Goal: Transaction & Acquisition: Download file/media

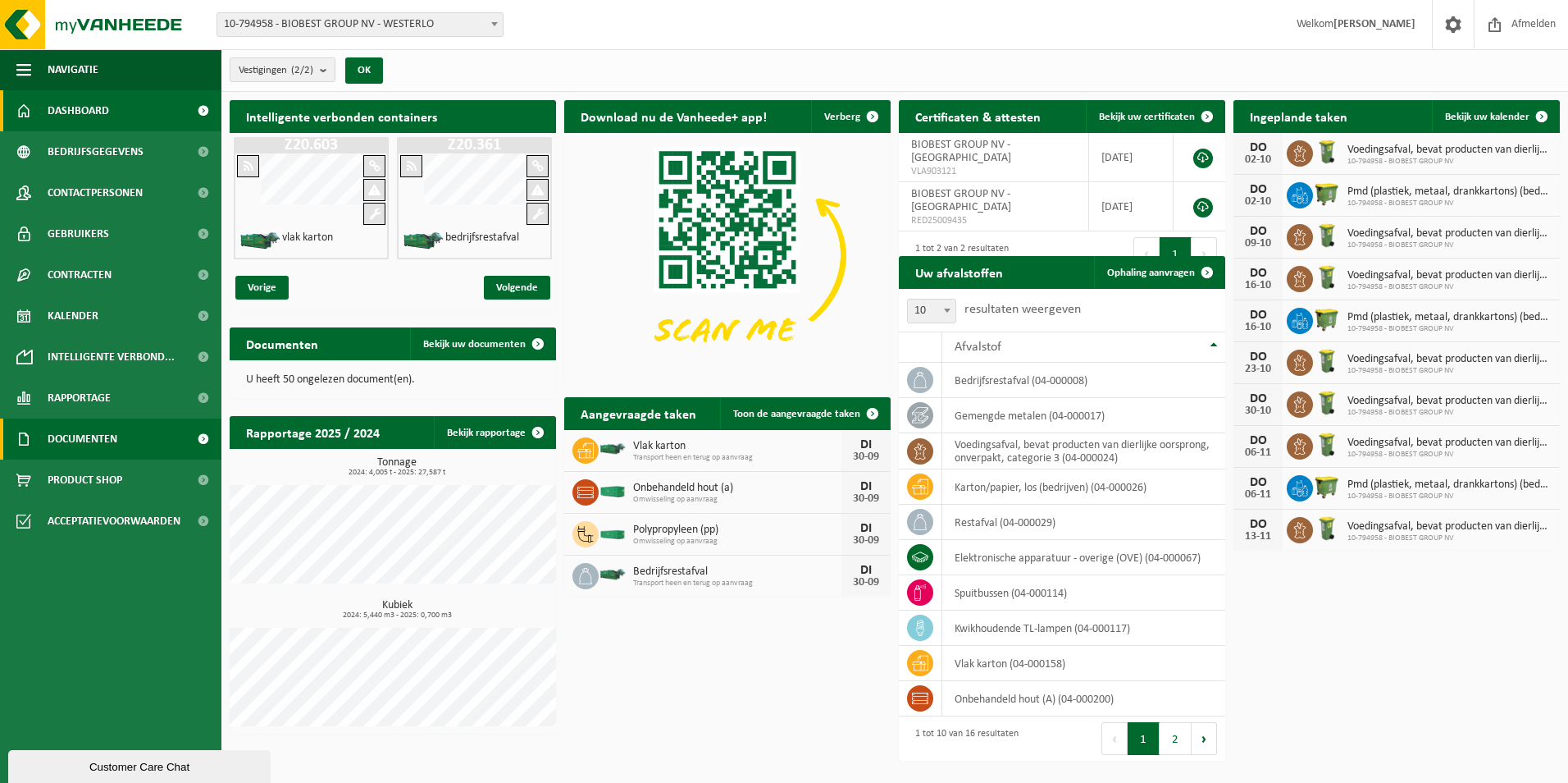
click at [96, 440] on span "Documenten" at bounding box center [83, 438] width 70 height 41
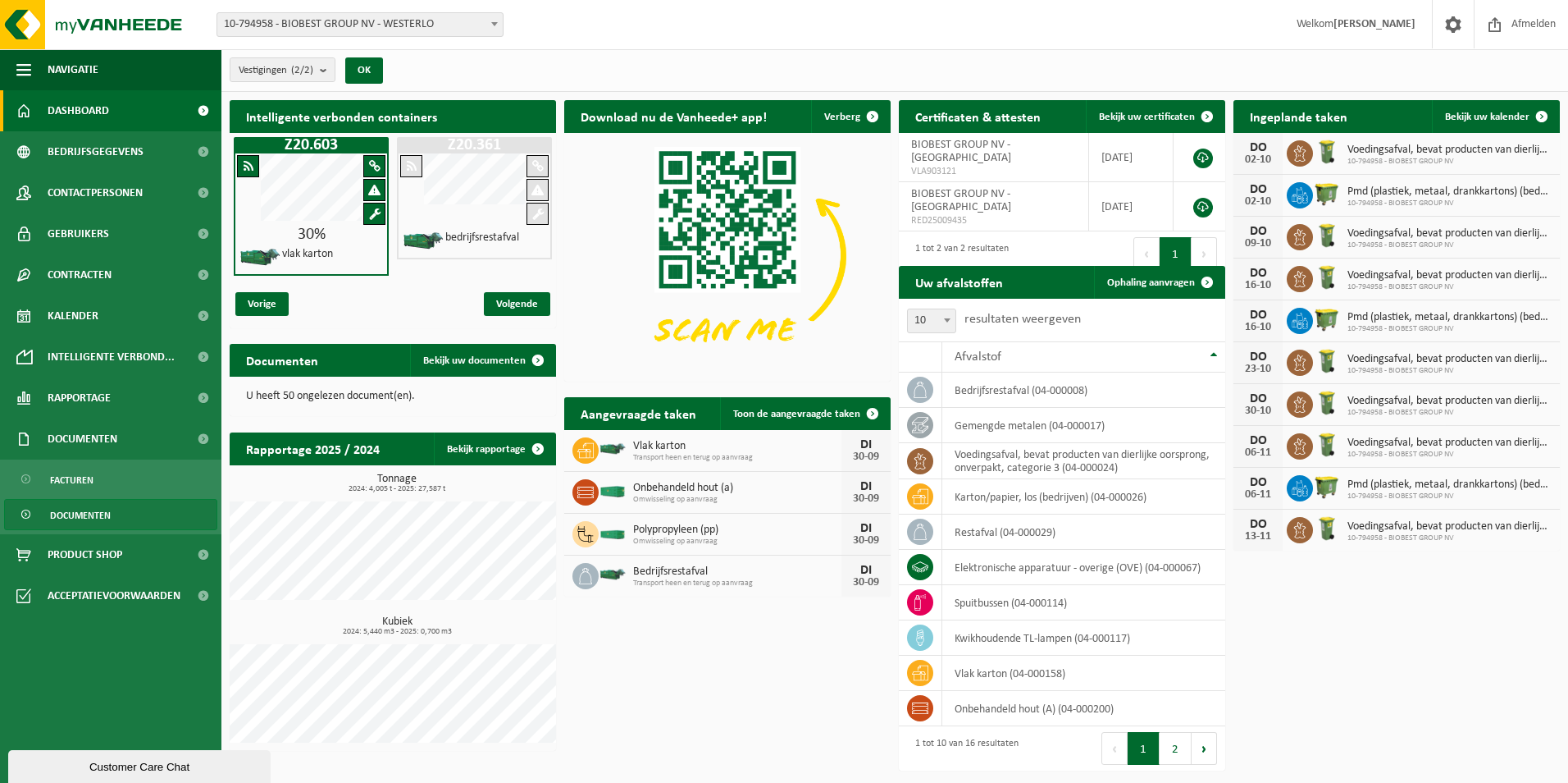
click at [89, 511] on span "Documenten" at bounding box center [80, 516] width 61 height 31
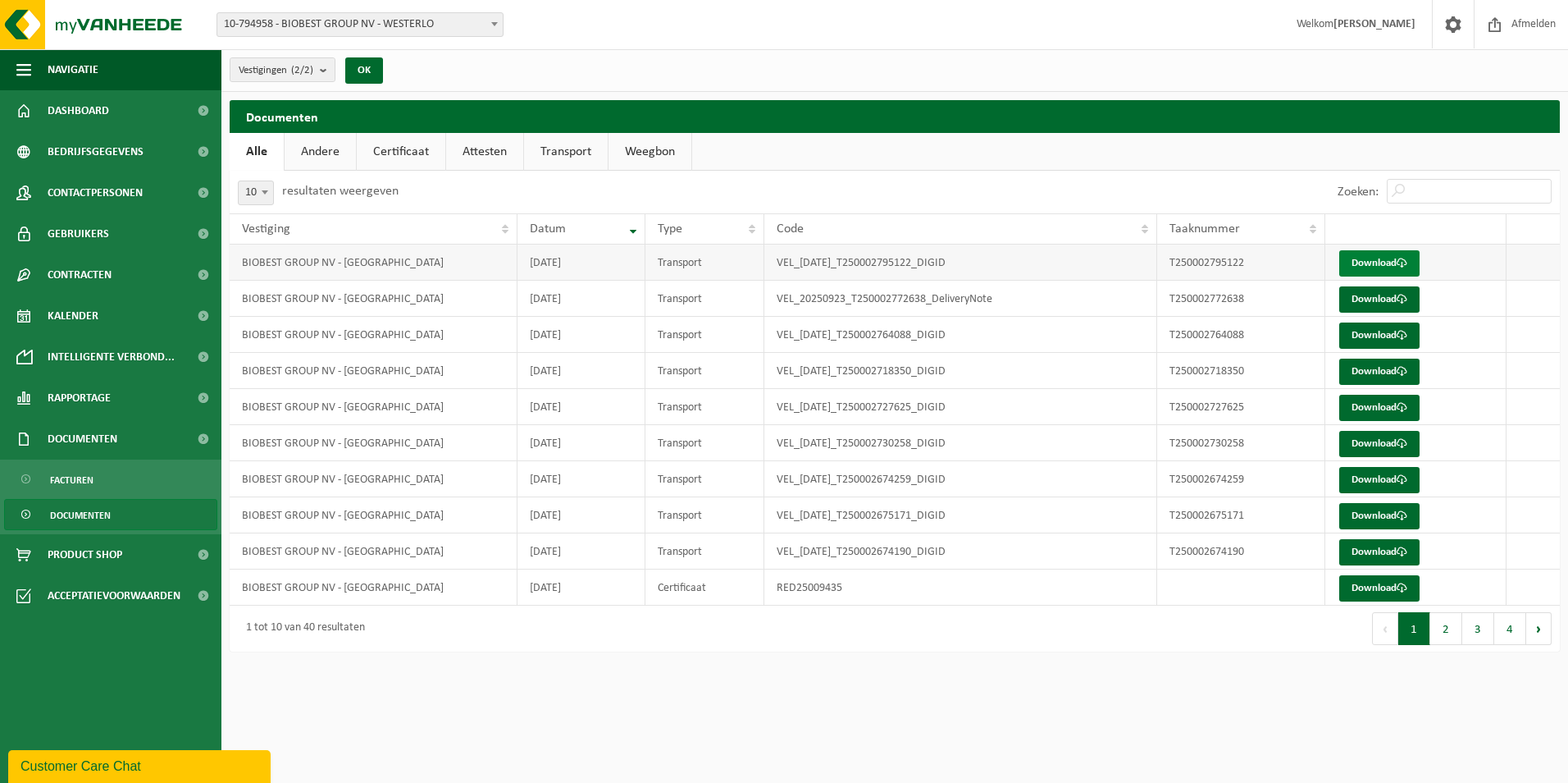
click at [1371, 261] on link "Download" at bounding box center [1380, 263] width 81 height 27
click at [96, 110] on span "Dashboard" at bounding box center [78, 110] width 62 height 41
